Goal: Information Seeking & Learning: Understand process/instructions

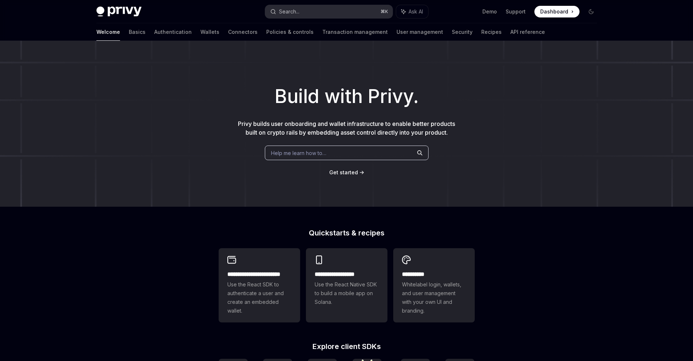
click at [342, 7] on button "Search... ⌘ K" at bounding box center [328, 11] width 127 height 13
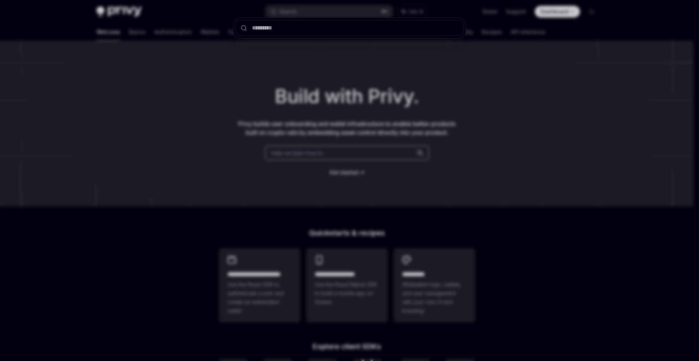
click at [38, 11] on div at bounding box center [349, 180] width 699 height 361
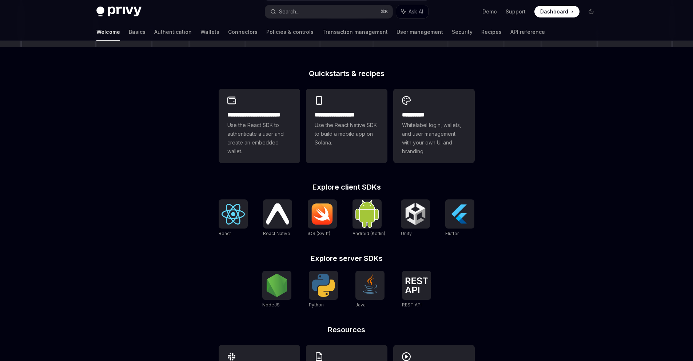
scroll to position [161, 0]
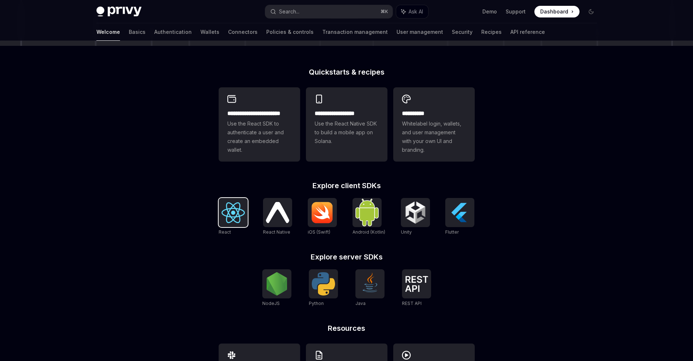
click at [237, 210] on img at bounding box center [233, 212] width 23 height 21
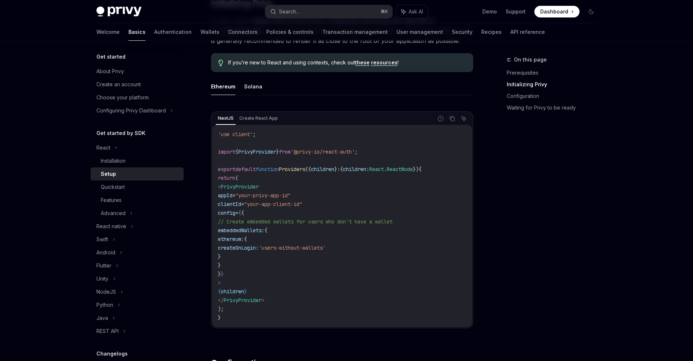
scroll to position [143, 0]
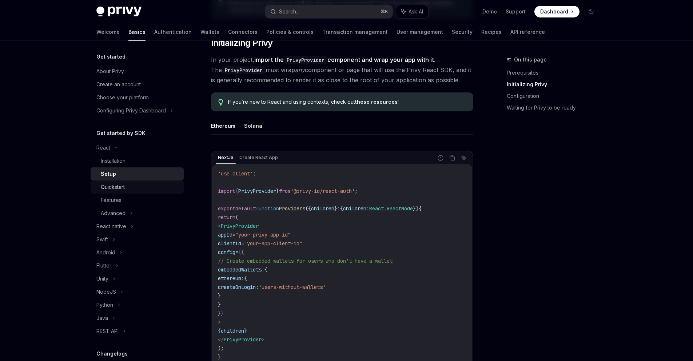
click at [127, 189] on div "Quickstart" at bounding box center [140, 187] width 79 height 9
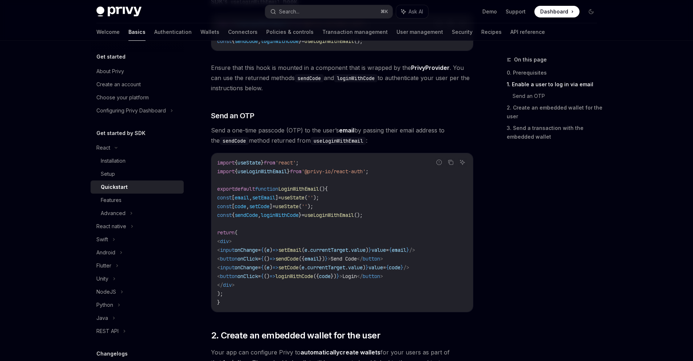
scroll to position [240, 0]
click at [244, 213] on span "const { sendCode , loginWithCode } = useLoginWithEmail ();" at bounding box center [290, 214] width 146 height 7
click at [252, 216] on span "sendCode" at bounding box center [246, 214] width 23 height 7
click at [357, 260] on span "Send Code" at bounding box center [344, 258] width 26 height 7
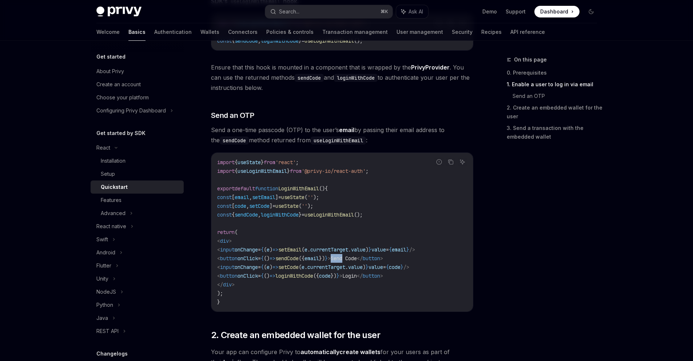
click at [357, 260] on span "Send Code" at bounding box center [344, 258] width 26 height 7
click at [357, 258] on span "Send Code" at bounding box center [344, 258] width 26 height 7
click at [383, 267] on span "value" at bounding box center [376, 267] width 15 height 7
click at [357, 278] on span "Login" at bounding box center [350, 276] width 15 height 7
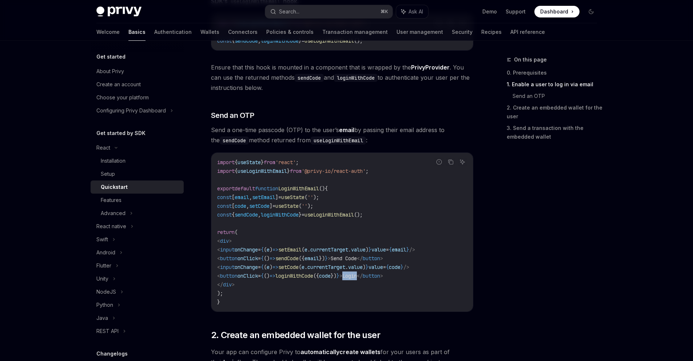
click at [357, 278] on span "Login" at bounding box center [350, 276] width 15 height 7
click at [299, 217] on span "loginWithCode" at bounding box center [280, 214] width 38 height 7
click at [299, 255] on span "sendCode" at bounding box center [287, 258] width 23 height 7
click at [299, 257] on span "sendCode" at bounding box center [287, 258] width 23 height 7
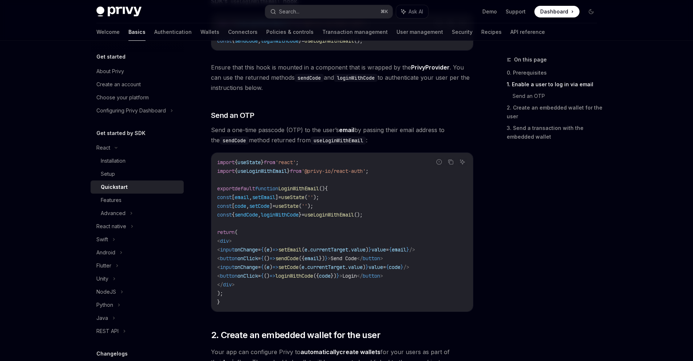
click at [299, 257] on span "sendCode" at bounding box center [287, 258] width 23 height 7
click at [319, 258] on span "email" at bounding box center [312, 258] width 15 height 7
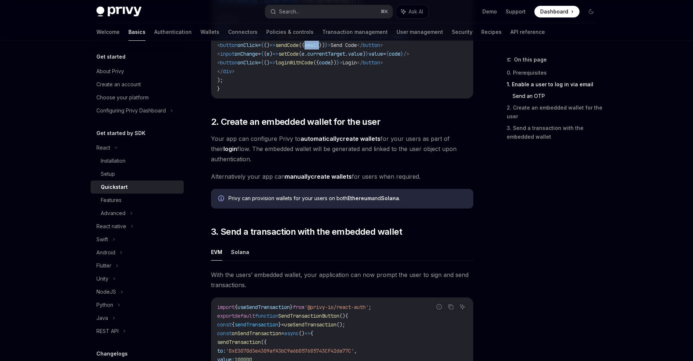
scroll to position [570, 0]
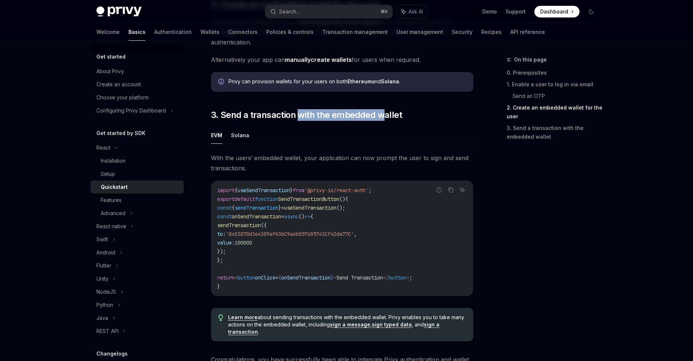
drag, startPoint x: 297, startPoint y: 114, endPoint x: 402, endPoint y: 118, distance: 104.5
click at [386, 116] on span "3. Send a transaction with the embedded wallet" at bounding box center [306, 115] width 191 height 12
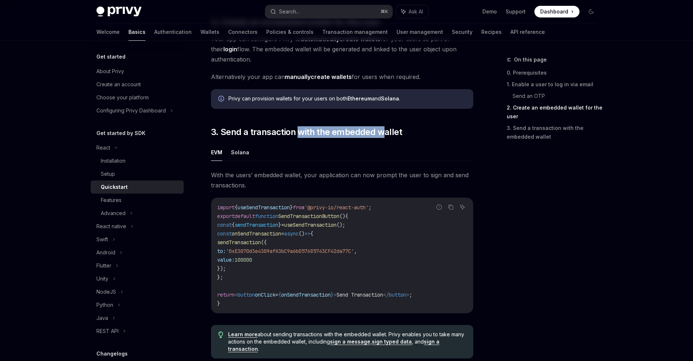
scroll to position [553, 0]
click at [410, 158] on ul "EVM Solana" at bounding box center [342, 152] width 262 height 17
click at [245, 157] on button "Solana" at bounding box center [240, 152] width 18 height 17
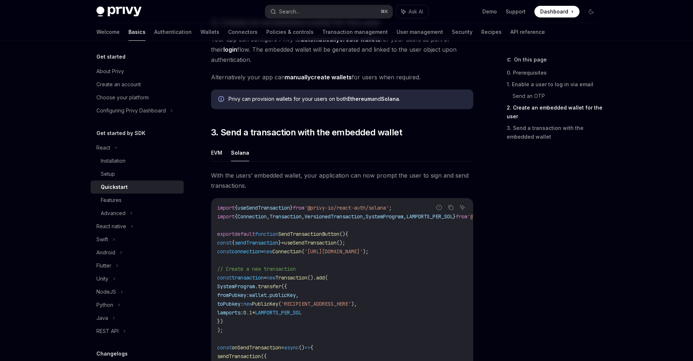
click at [205, 155] on div "React Quickstart OpenAI Open in ChatGPT Learn how to authenticate users, create…" at bounding box center [274, 63] width 402 height 1120
click at [211, 157] on button "EVM" at bounding box center [216, 152] width 11 height 17
type textarea "*"
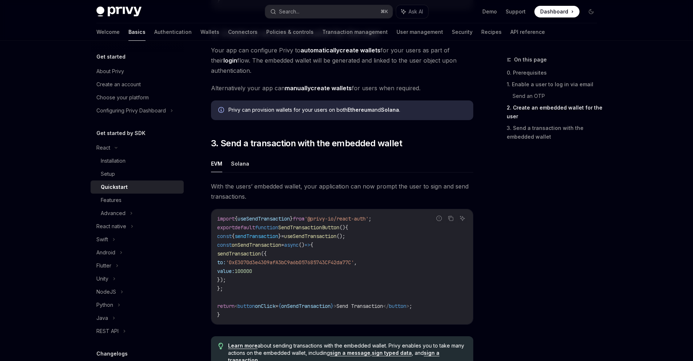
scroll to position [541, 0]
